Goal: Task Accomplishment & Management: Manage account settings

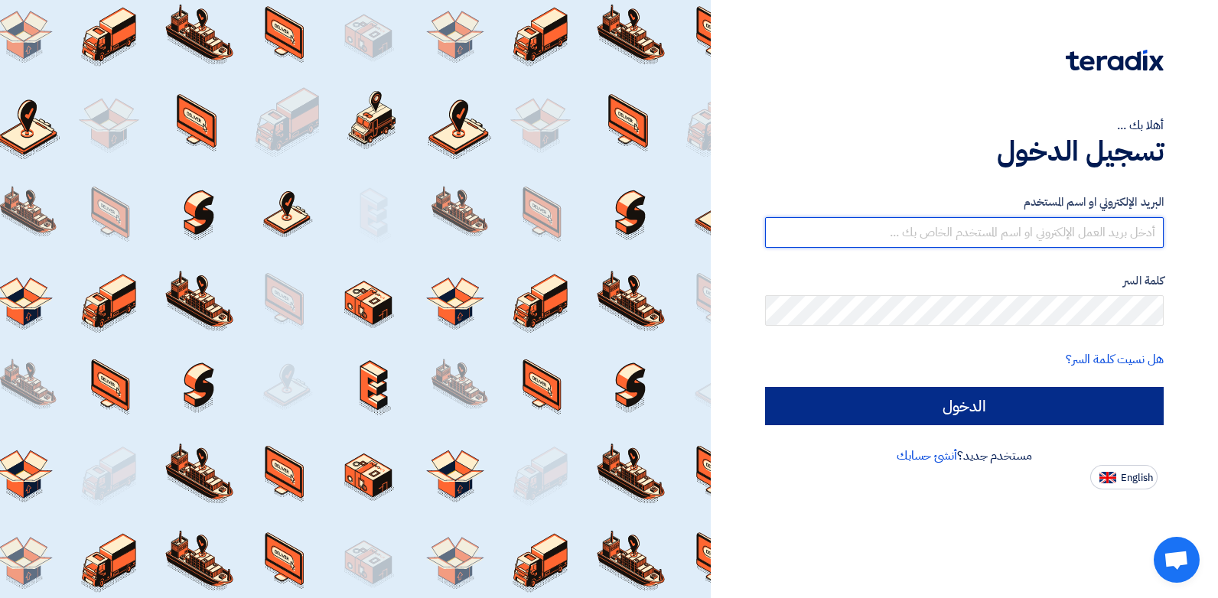
type input "[EMAIL_ADDRESS][DOMAIN_NAME]"
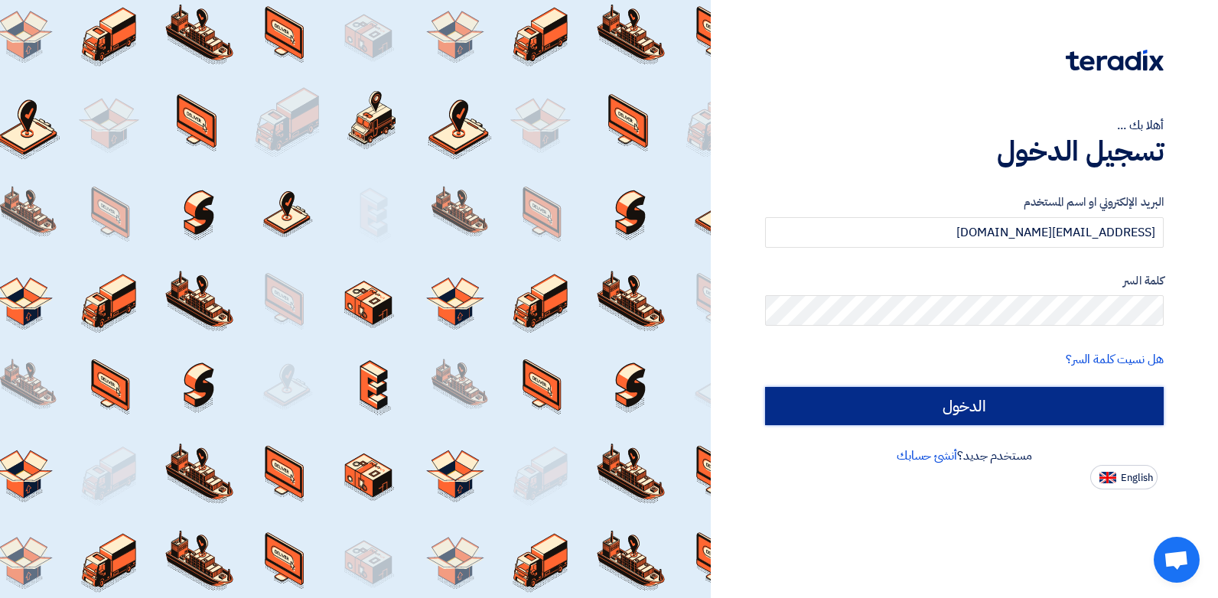
click at [1013, 396] on input "الدخول" at bounding box center [964, 406] width 399 height 38
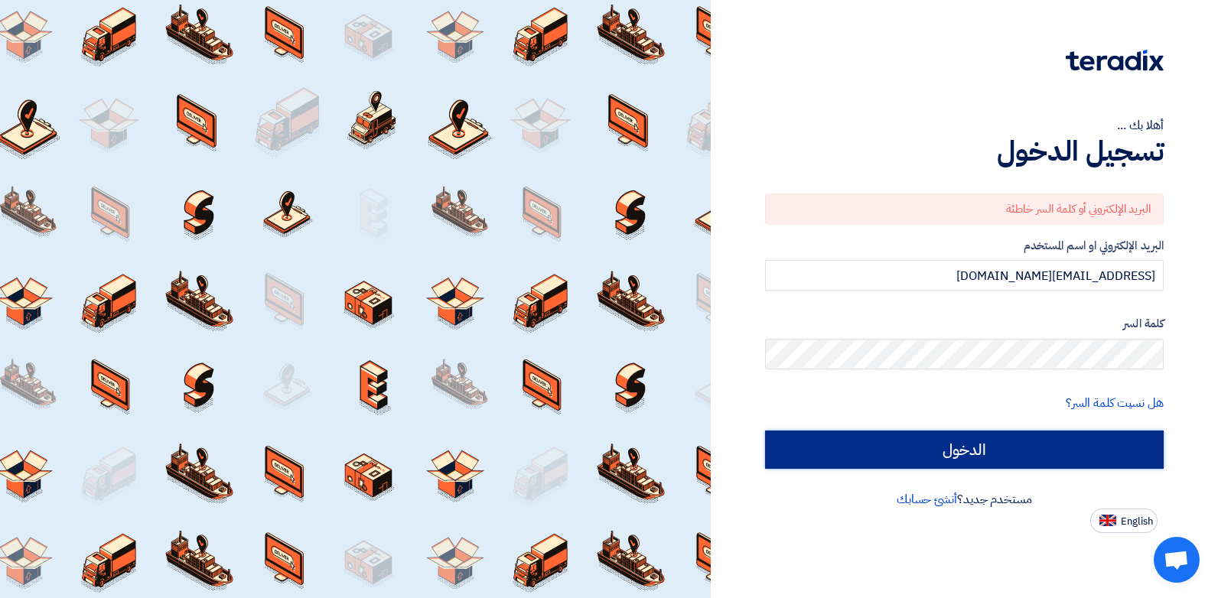
click at [941, 441] on input "الدخول" at bounding box center [964, 450] width 399 height 38
click at [1041, 444] on input "الدخول" at bounding box center [964, 450] width 399 height 38
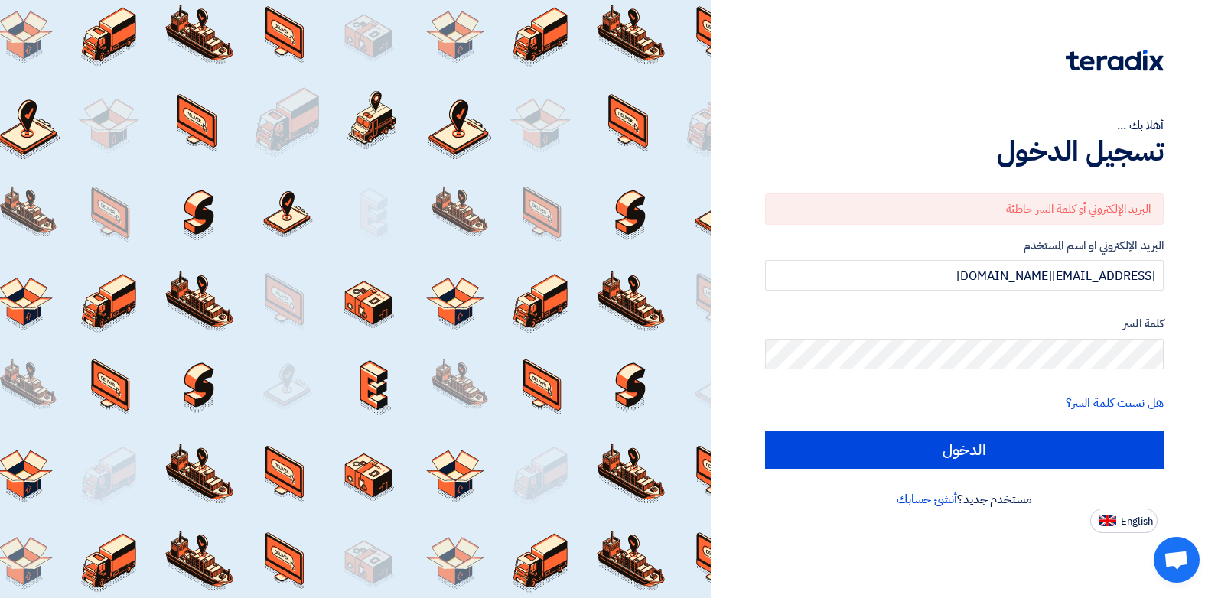
click at [1100, 204] on div "البريد الإلكتروني أو كلمة السر خاطئة" at bounding box center [964, 209] width 399 height 31
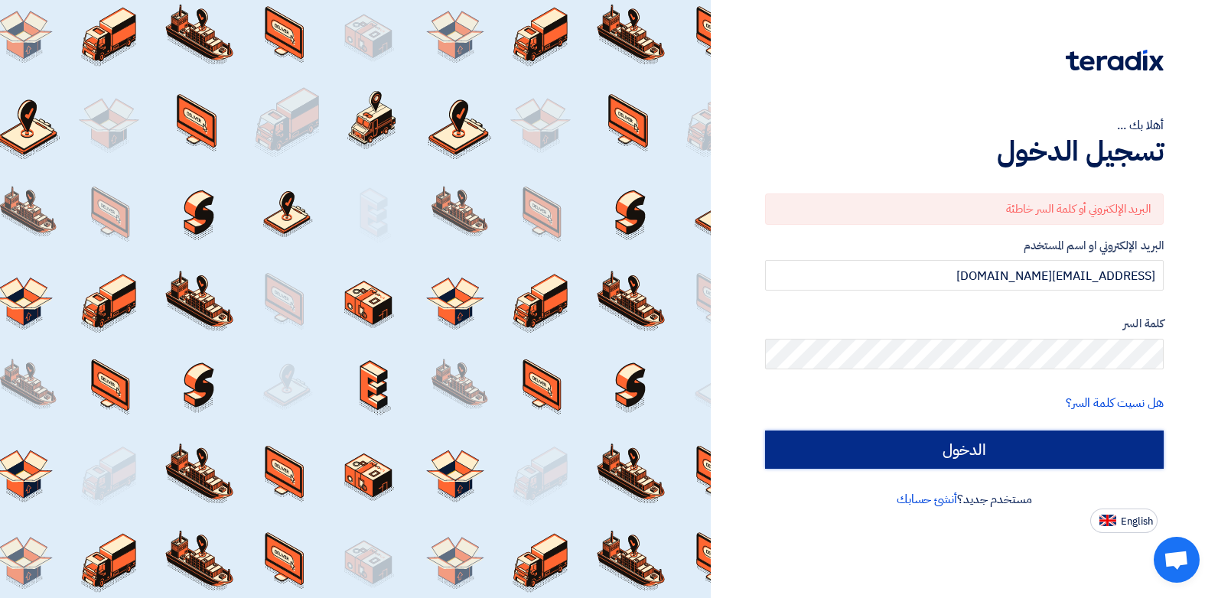
click at [785, 453] on input "الدخول" at bounding box center [964, 450] width 399 height 38
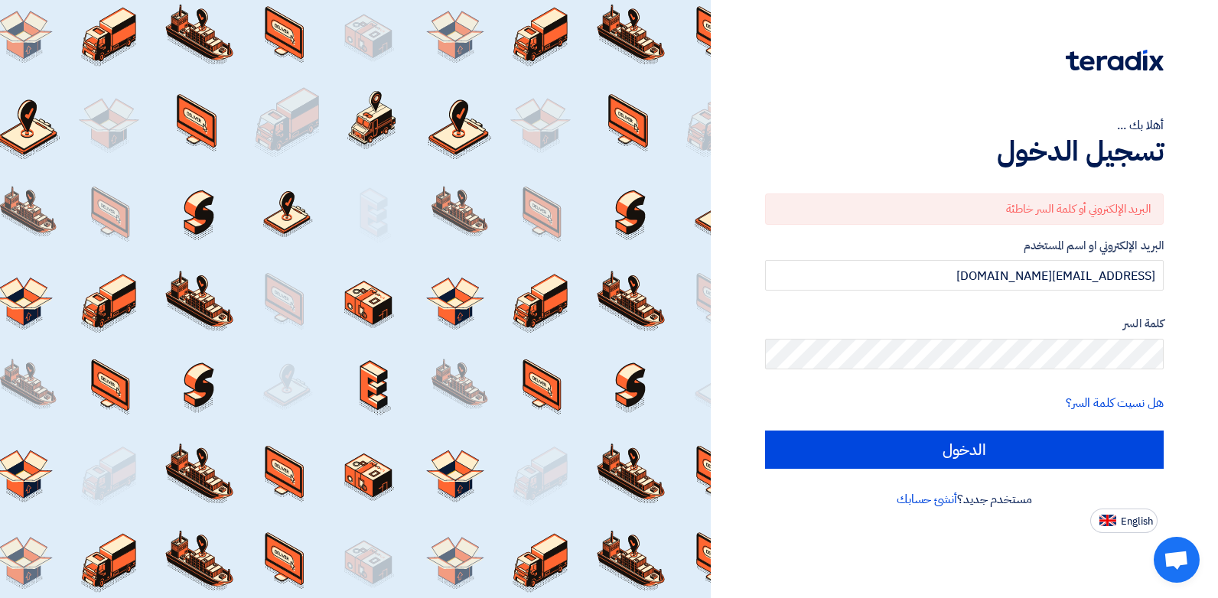
click at [806, 331] on label "كلمة السر" at bounding box center [964, 324] width 399 height 18
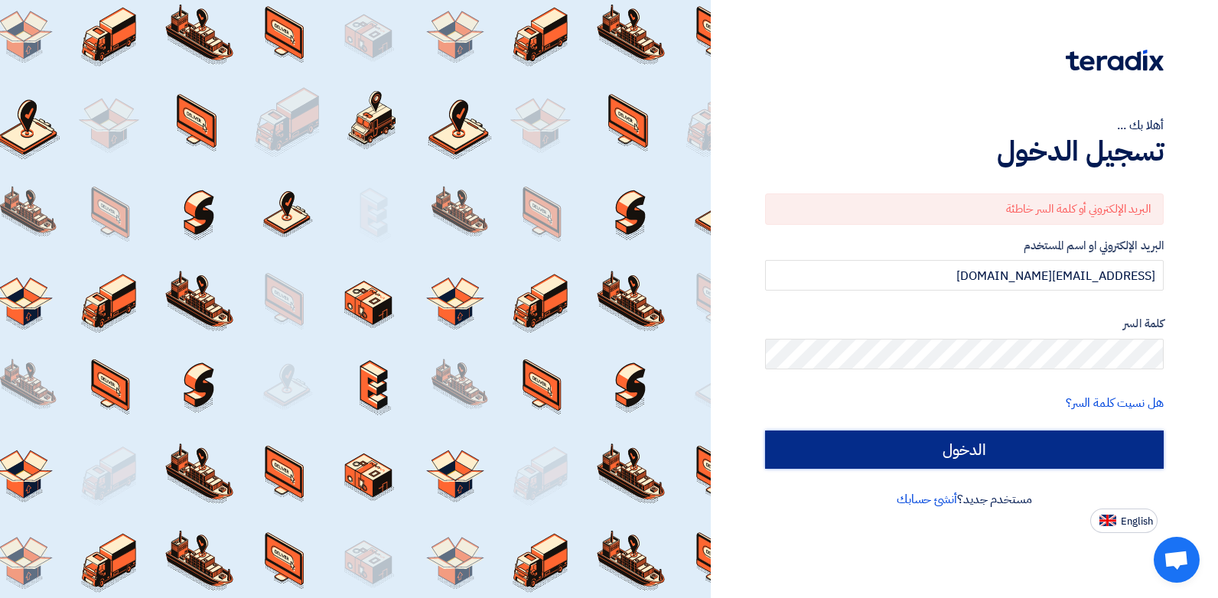
click at [895, 458] on input "الدخول" at bounding box center [964, 450] width 399 height 38
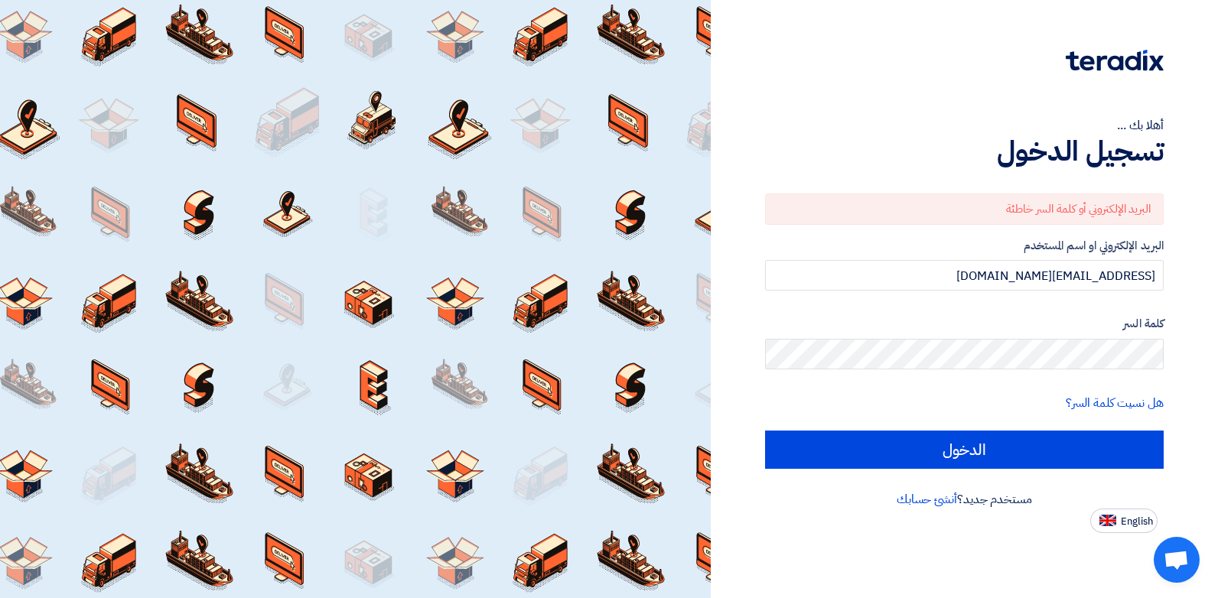
click at [898, 421] on form "البريد الإلكتروني أو كلمة السر خاطئة البريد الإلكتروني او اسم المستخدم [EMAIL_A…" at bounding box center [964, 331] width 399 height 275
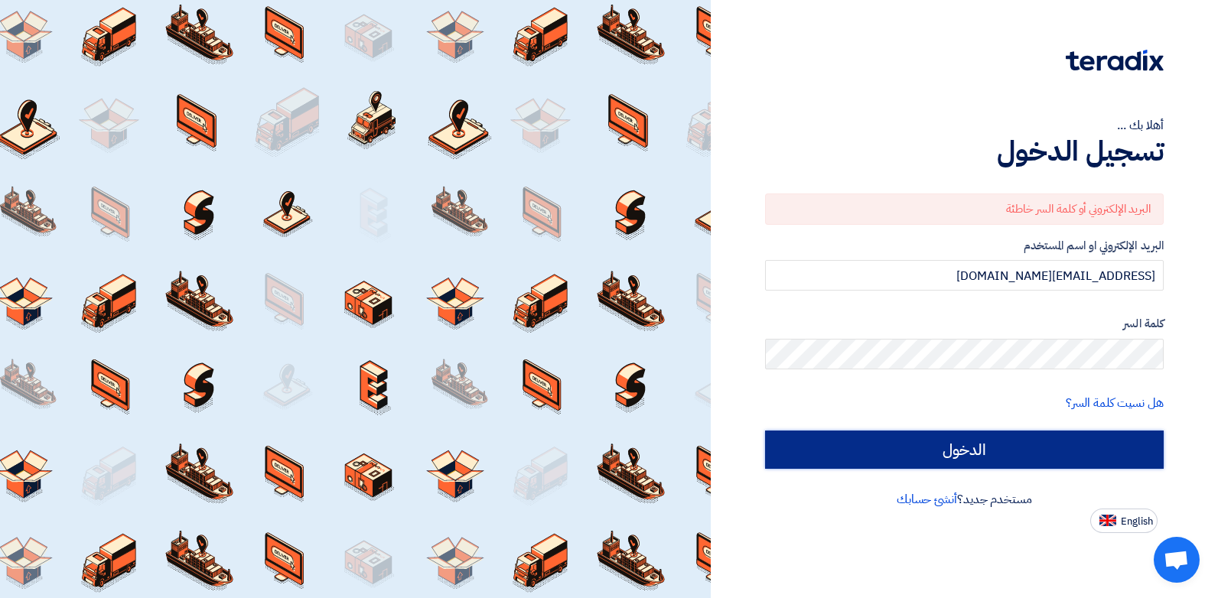
click at [897, 448] on input "الدخول" at bounding box center [964, 450] width 399 height 38
click at [874, 442] on input "الدخول" at bounding box center [964, 450] width 399 height 38
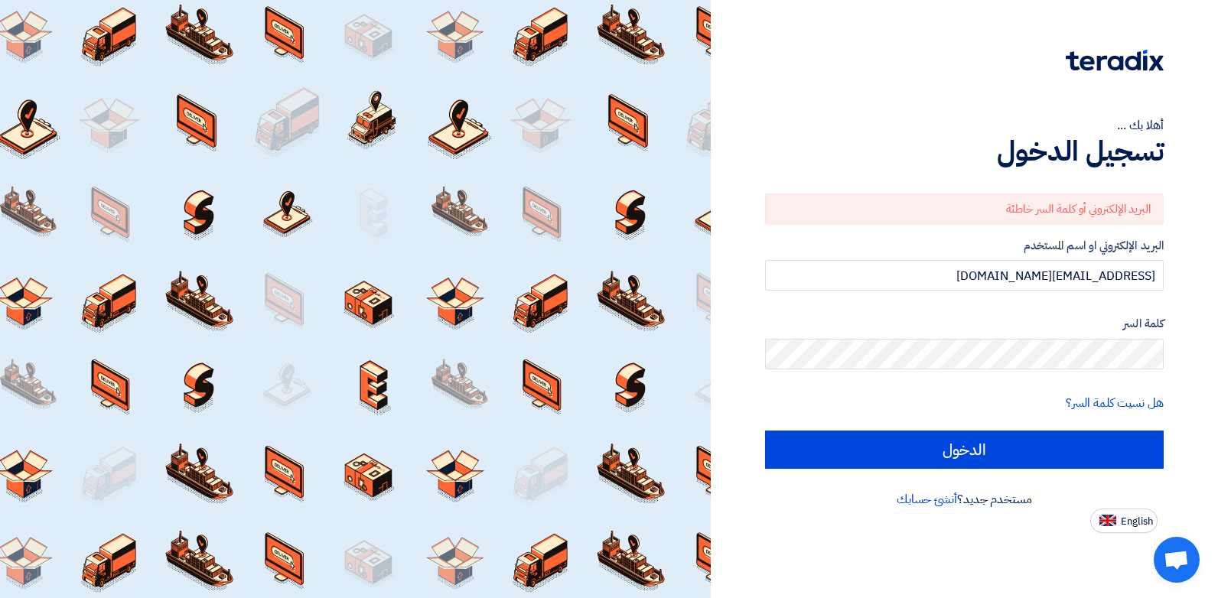
click at [1077, 197] on div "البريد الإلكتروني أو كلمة السر خاطئة" at bounding box center [964, 209] width 399 height 31
click at [1085, 279] on input "[EMAIL_ADDRESS][DOMAIN_NAME]" at bounding box center [964, 275] width 399 height 31
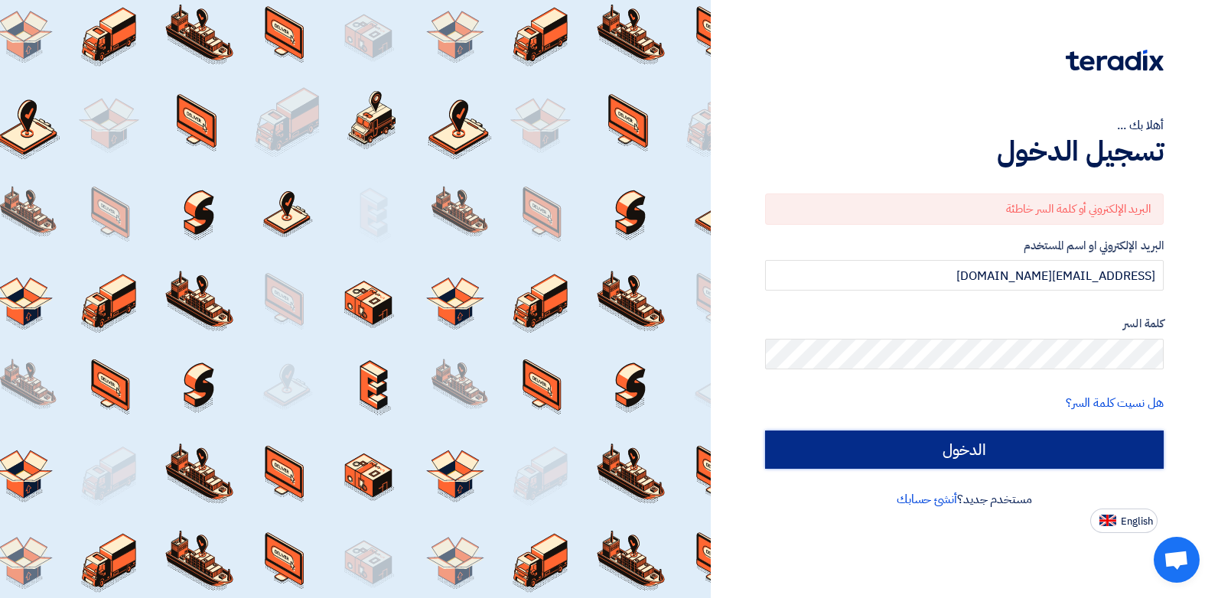
click at [1022, 443] on input "الدخول" at bounding box center [964, 450] width 399 height 38
click at [872, 443] on input "الدخول" at bounding box center [964, 450] width 399 height 38
